Goal: Task Accomplishment & Management: Manage account settings

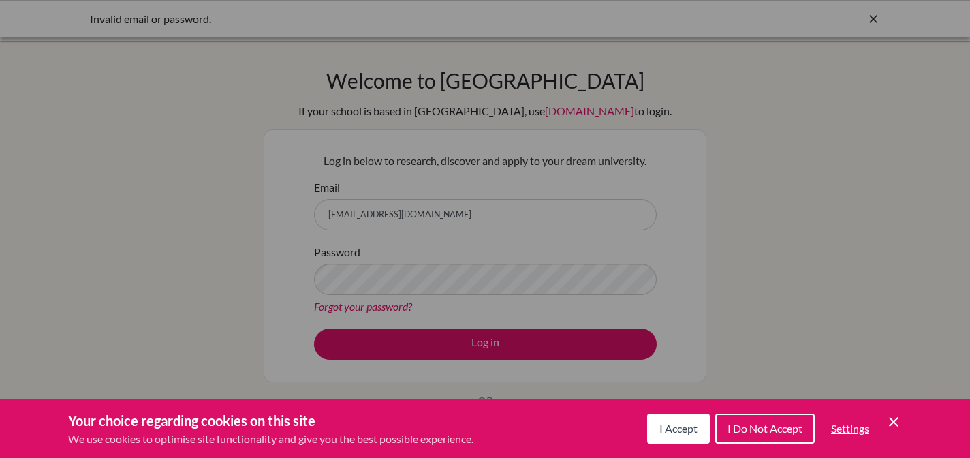
click at [511, 168] on div "Cookie Preferences" at bounding box center [485, 229] width 970 height 458
click at [548, 130] on div "Cookie Preferences" at bounding box center [485, 229] width 970 height 458
click at [896, 420] on icon "Cookie Control Close Icon" at bounding box center [894, 422] width 16 height 16
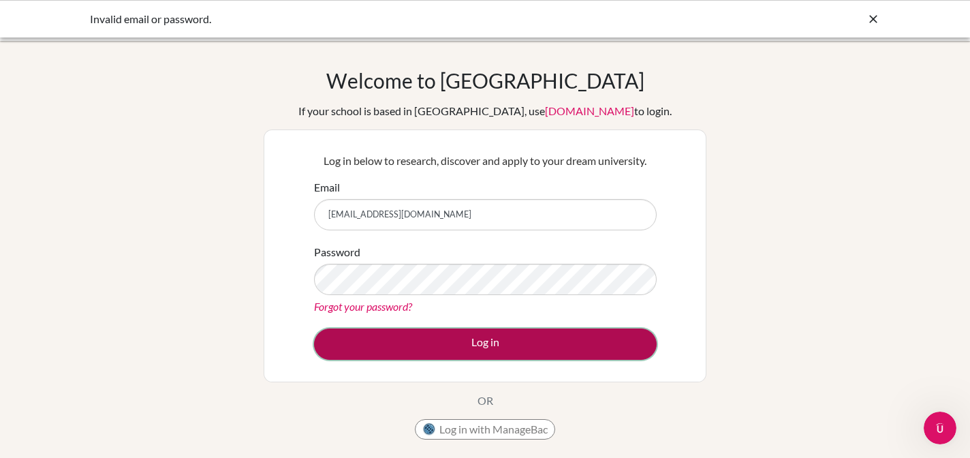
click at [471, 343] on button "Log in" at bounding box center [485, 343] width 343 height 31
click at [448, 341] on button "Log in" at bounding box center [485, 343] width 343 height 31
